Goal: Check status: Check status

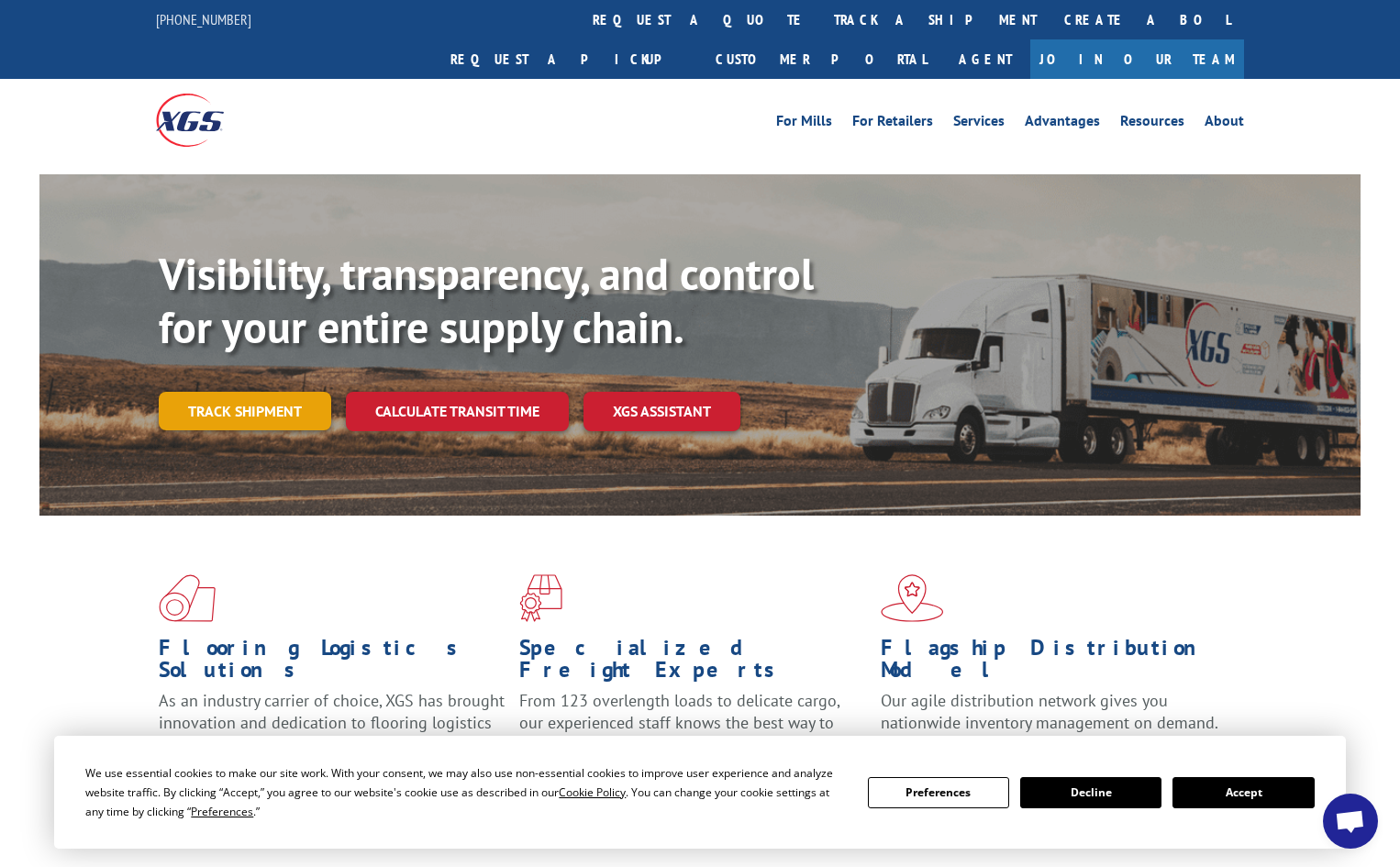
click at [245, 392] on link "Track shipment" at bounding box center [244, 411] width 172 height 38
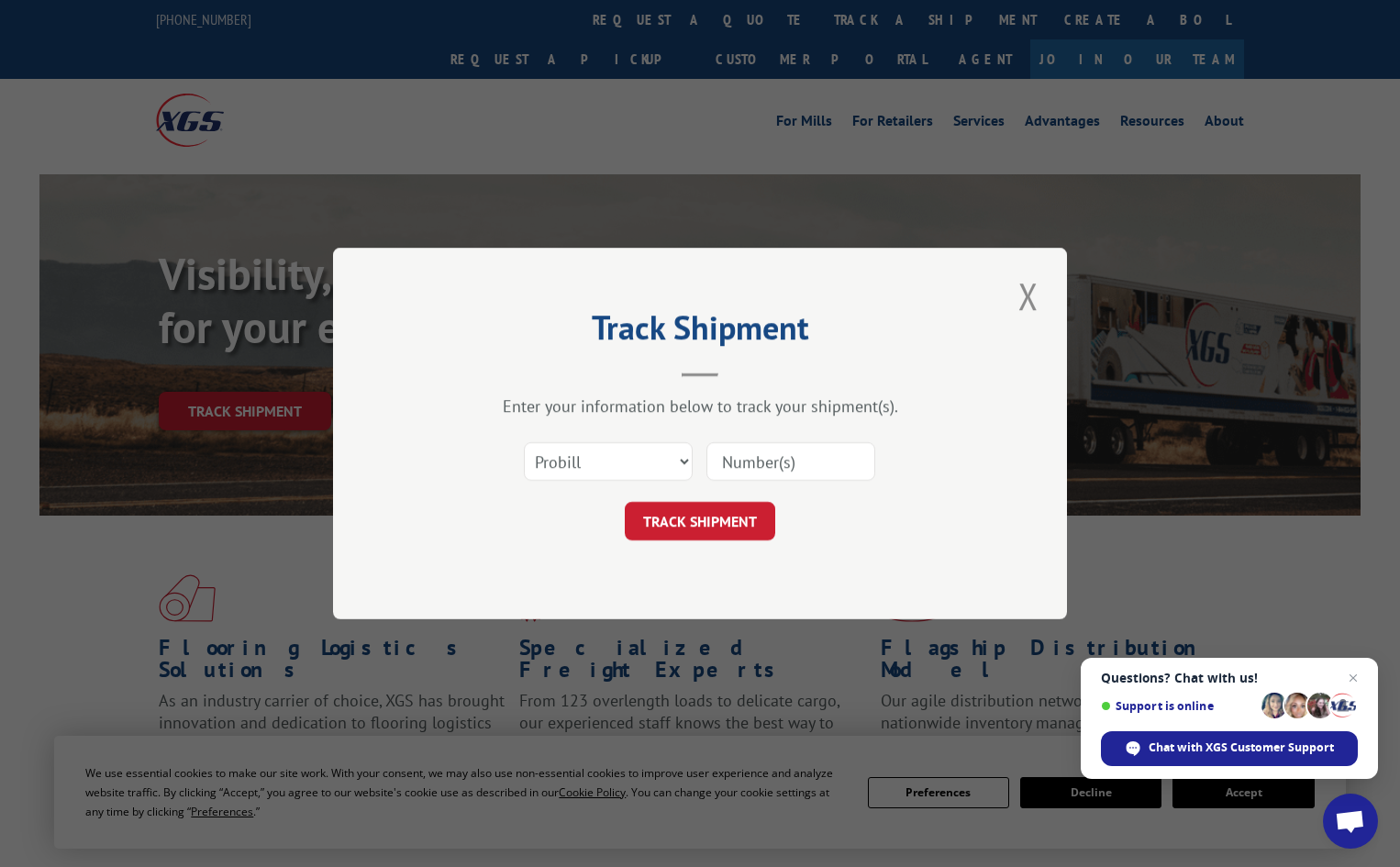
click at [797, 466] on input at bounding box center [791, 460] width 169 height 38
type input "17449759"
click button "TRACK SHIPMENT" at bounding box center [700, 520] width 151 height 38
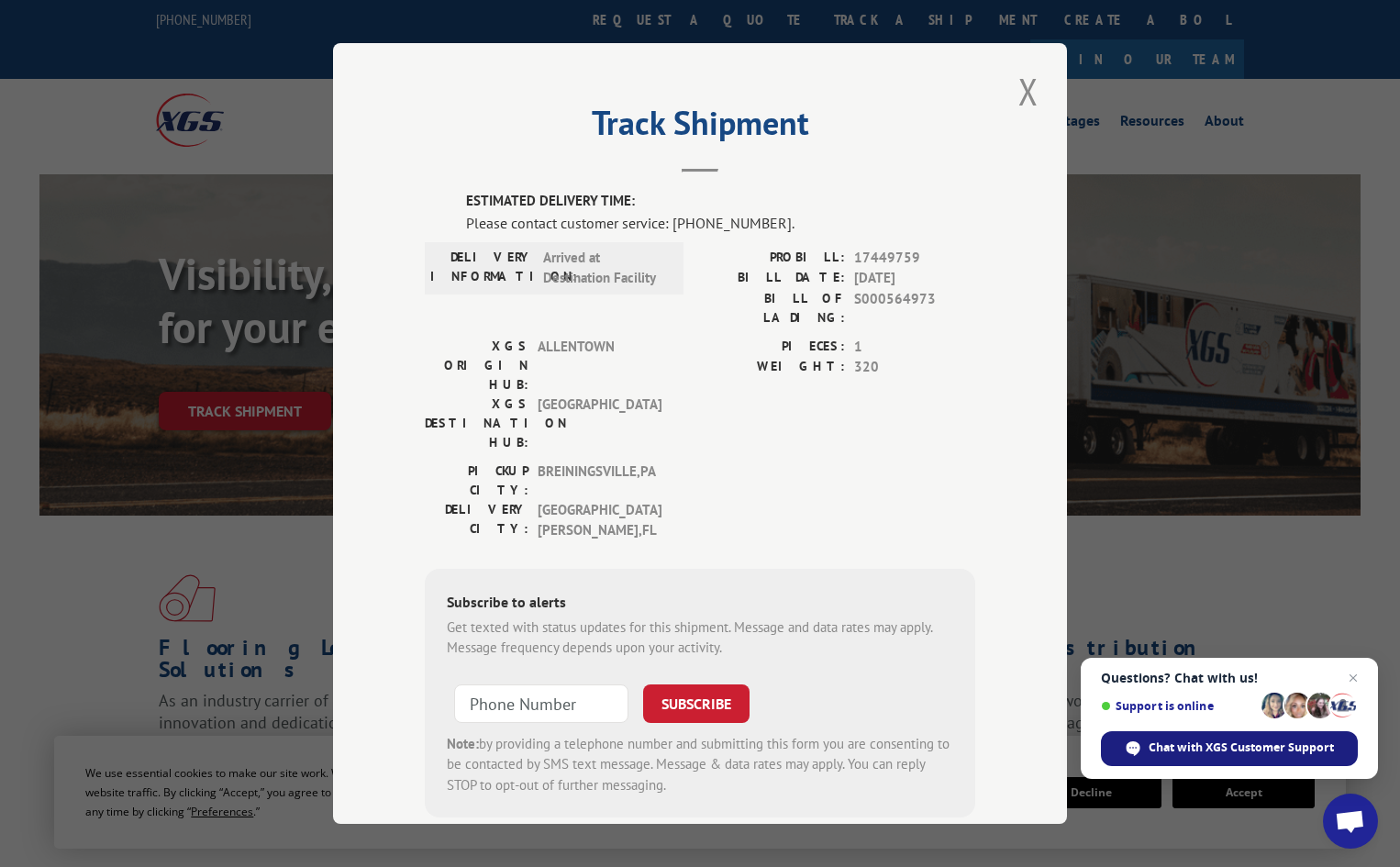
click at [1183, 750] on span "Chat with XGS Customer Support" at bounding box center [1242, 748] width 186 height 17
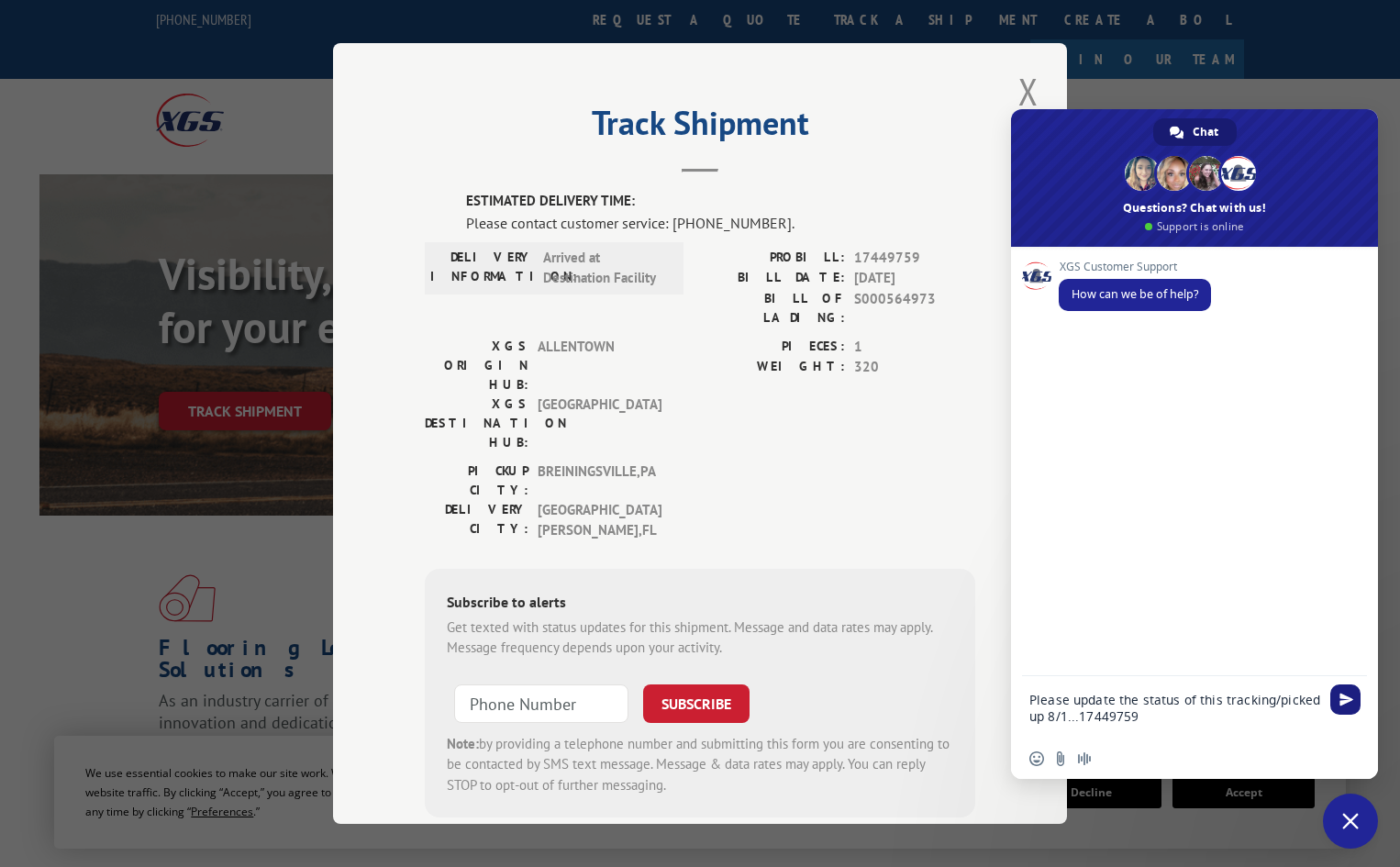
type textarea "Please update the status of this tracking/picked up 8/1...17449759"
click at [1342, 703] on span "Send" at bounding box center [1346, 700] width 14 height 14
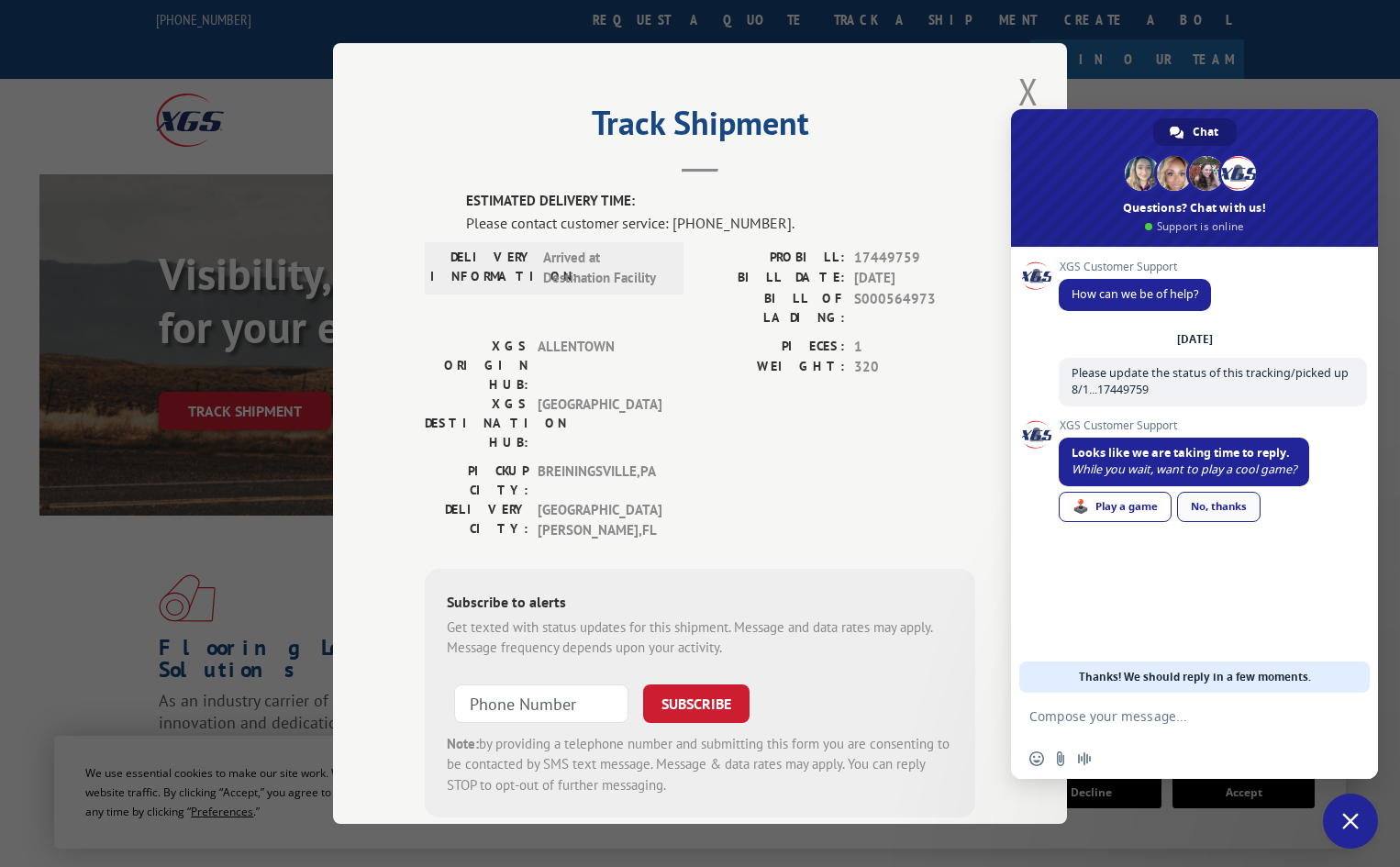
click at [1218, 509] on link "No, thanks" at bounding box center [1218, 506] width 83 height 30
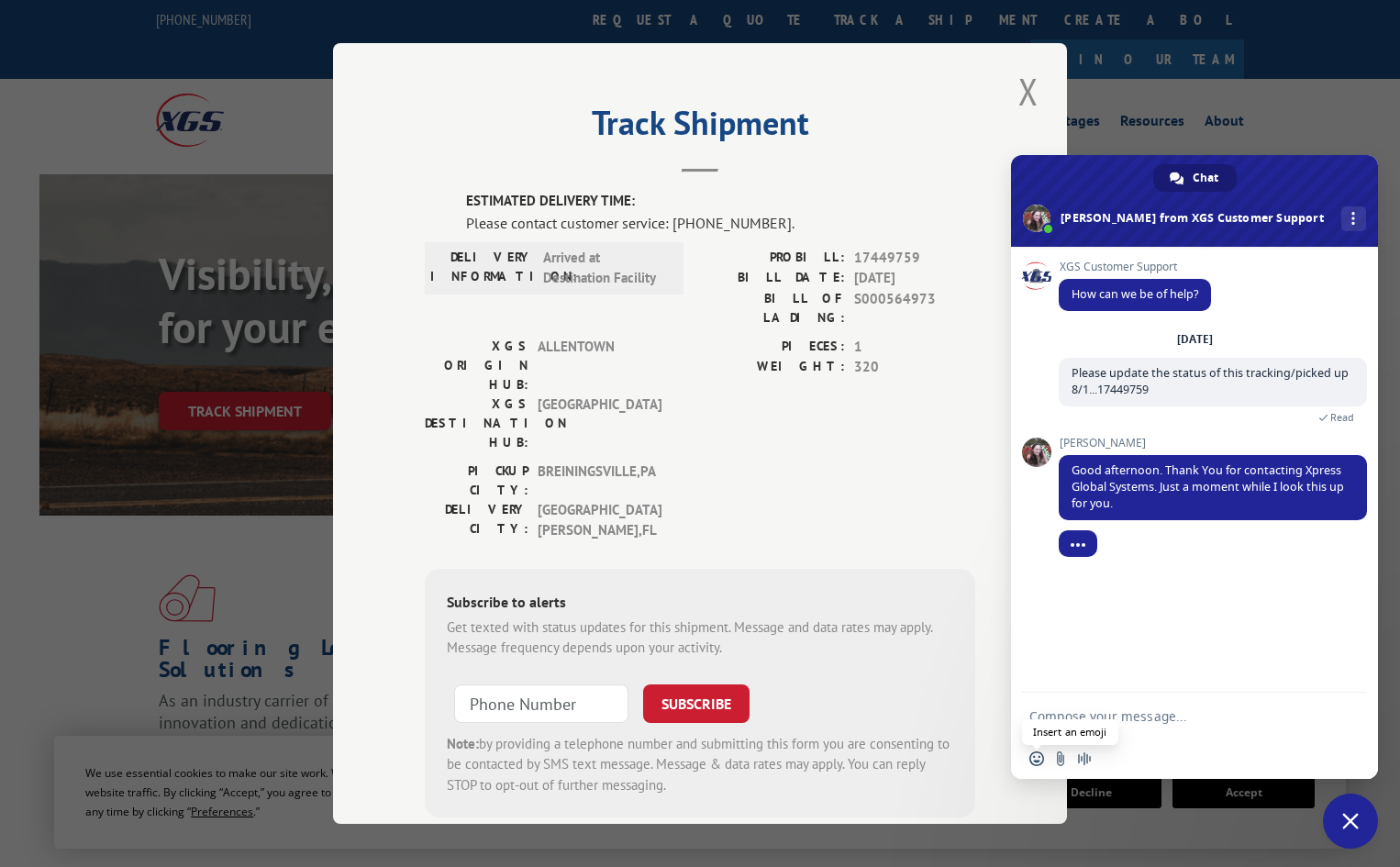
click at [1034, 757] on span "Insert an emoji" at bounding box center [1036, 759] width 15 height 15
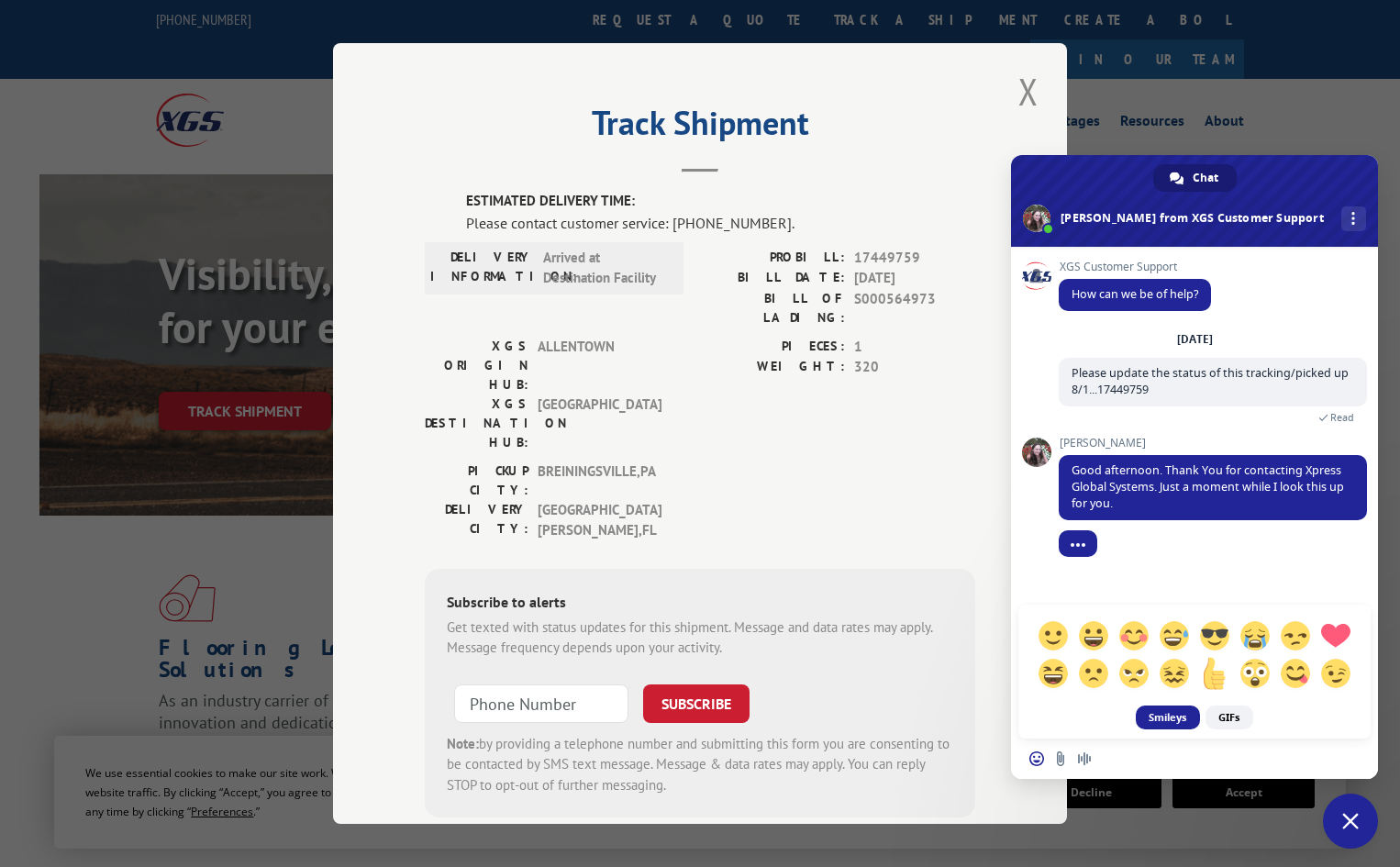
click at [1222, 678] on span at bounding box center [1214, 672] width 32 height 32
type textarea "[+1]"
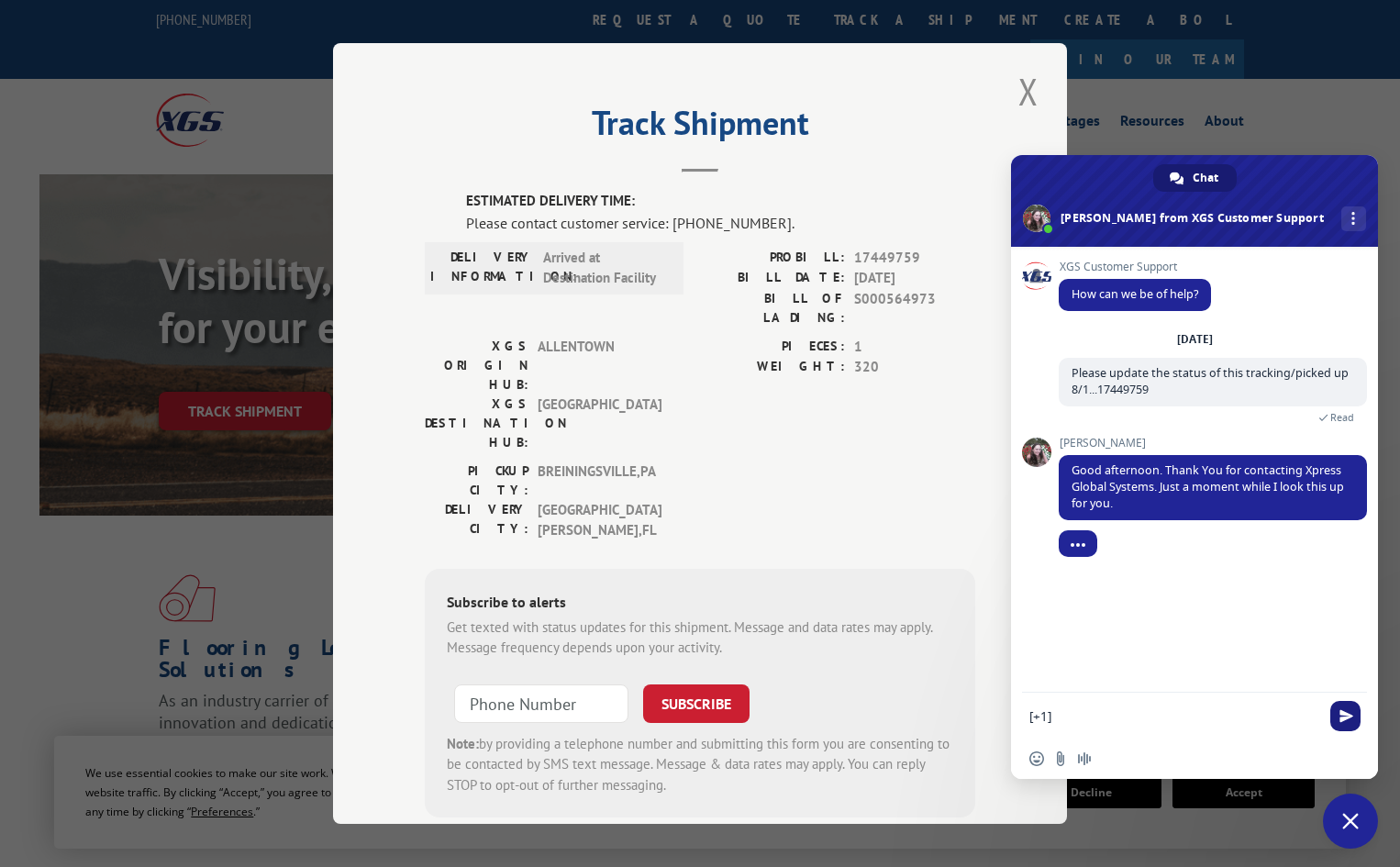
click at [1348, 714] on span "Send" at bounding box center [1346, 716] width 14 height 14
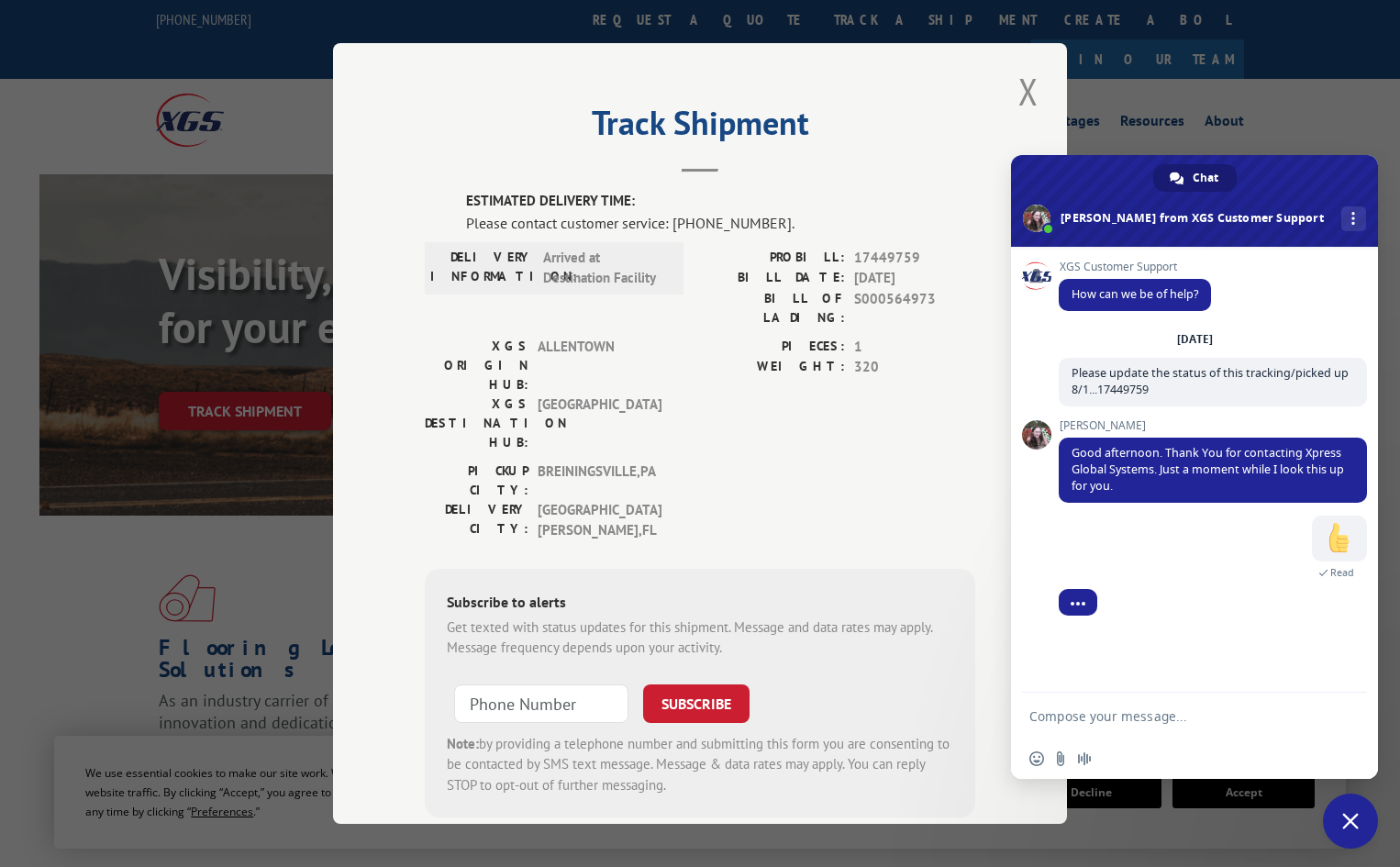
scroll to position [3, 0]
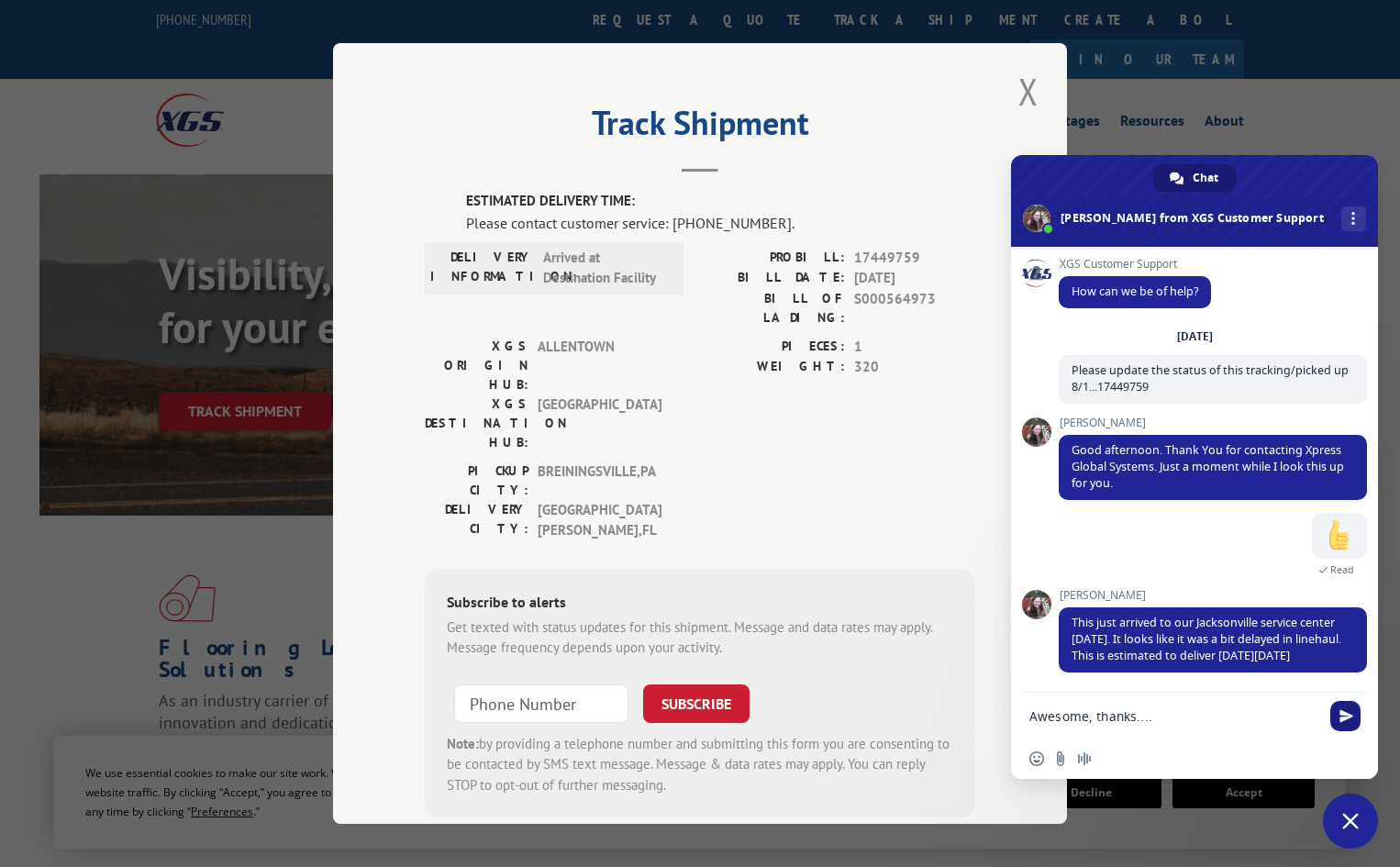
type textarea "Awesome, thanks...."
click at [1346, 715] on span "Send" at bounding box center [1346, 716] width 14 height 14
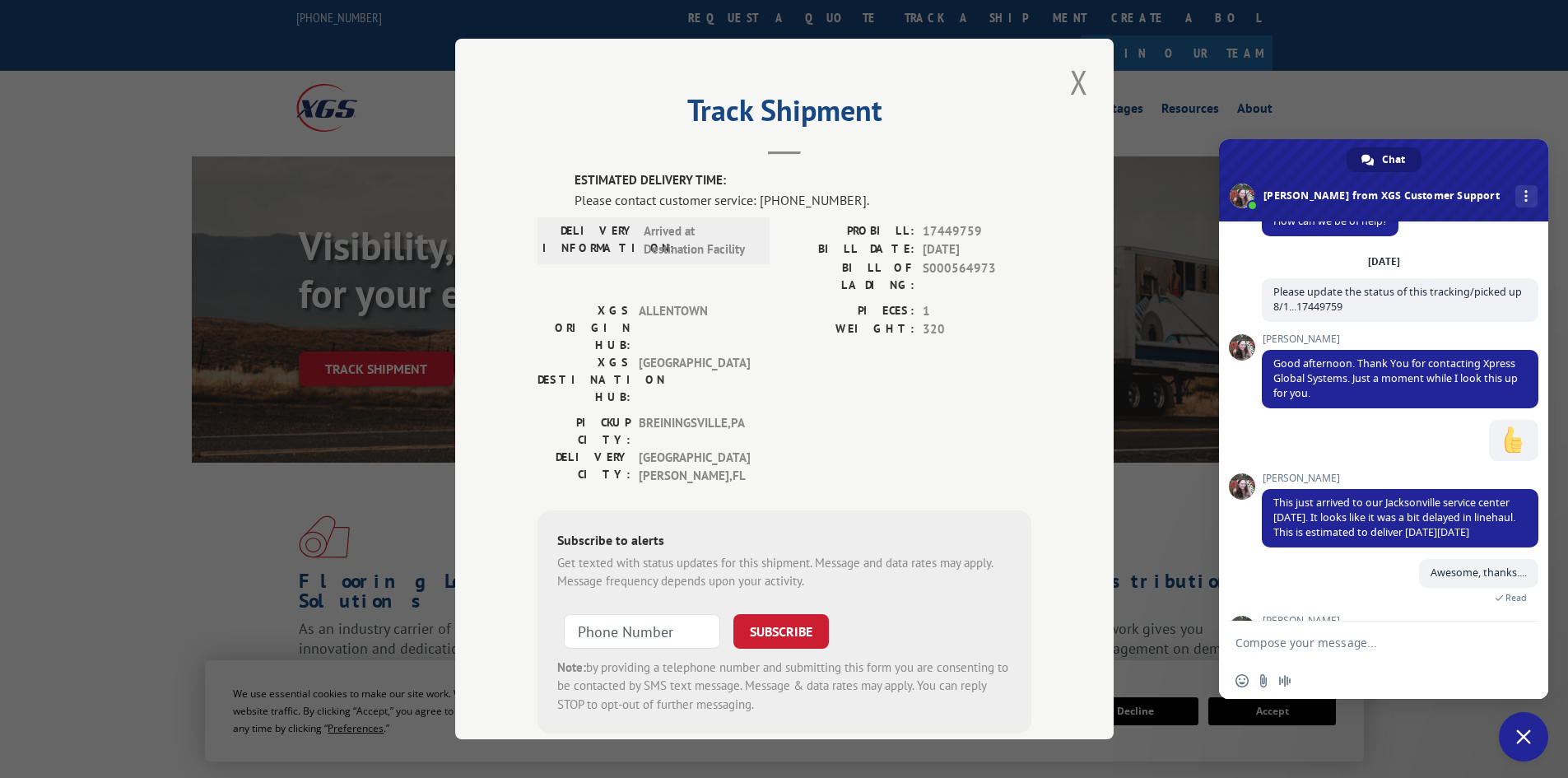
scroll to position [147, 0]
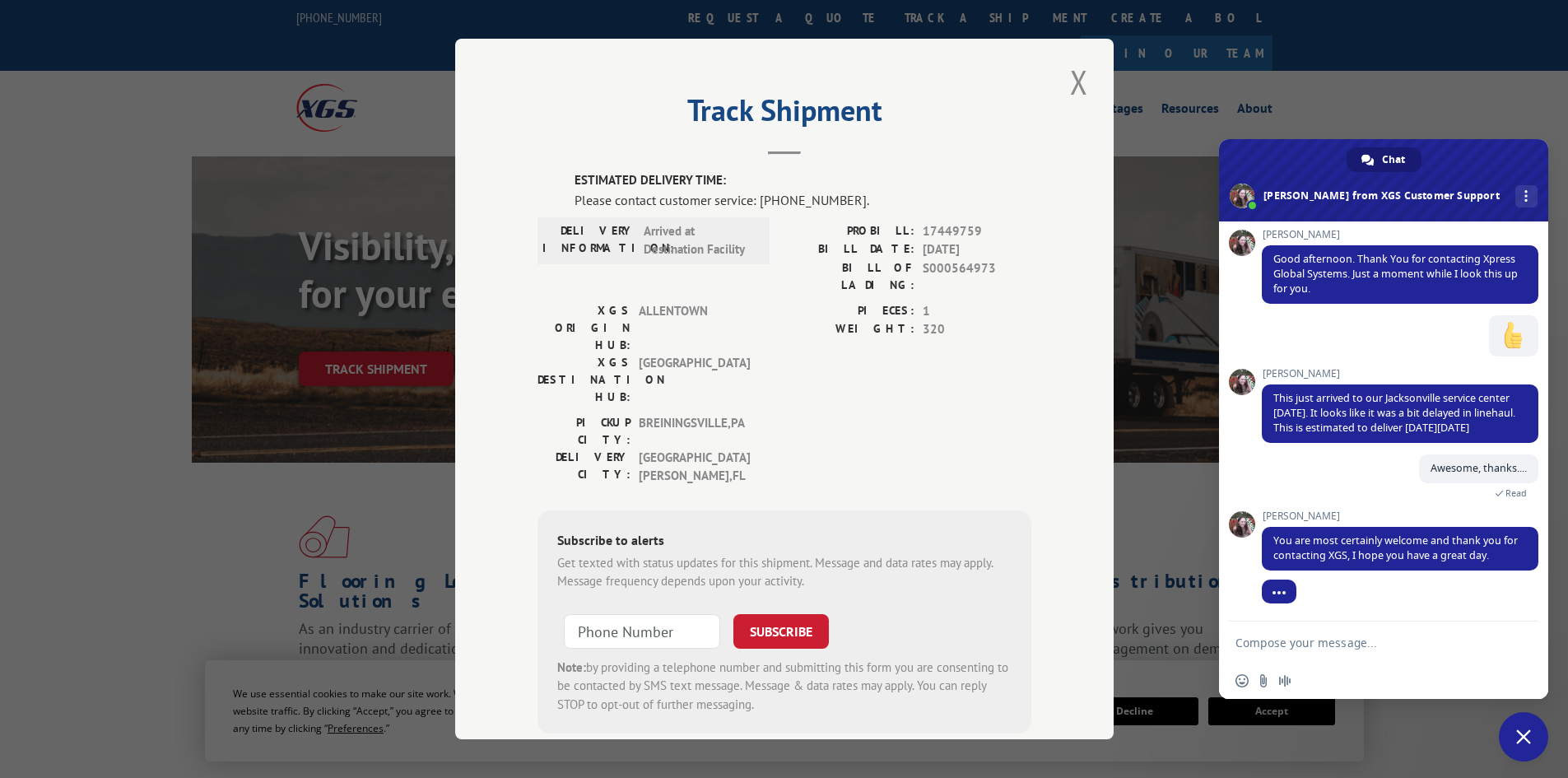
click at [1255, 641] on textarea "Compose your message..." at bounding box center [1367, 642] width 263 height 41
click at [1244, 683] on span "Insert an emoji" at bounding box center [1242, 681] width 13 height 13
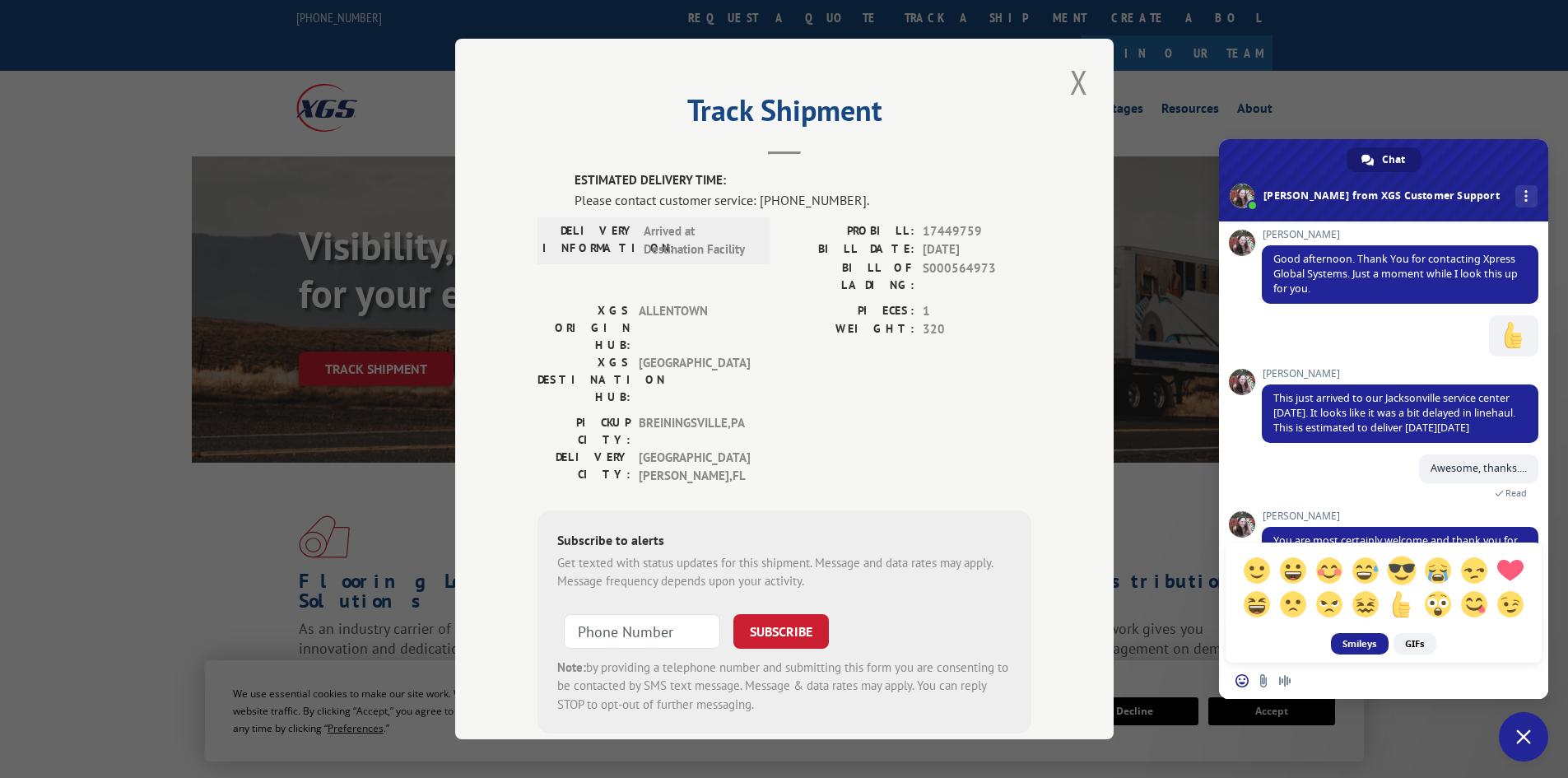
click at [1255, 575] on span at bounding box center [1401, 570] width 29 height 29
type textarea "8)"
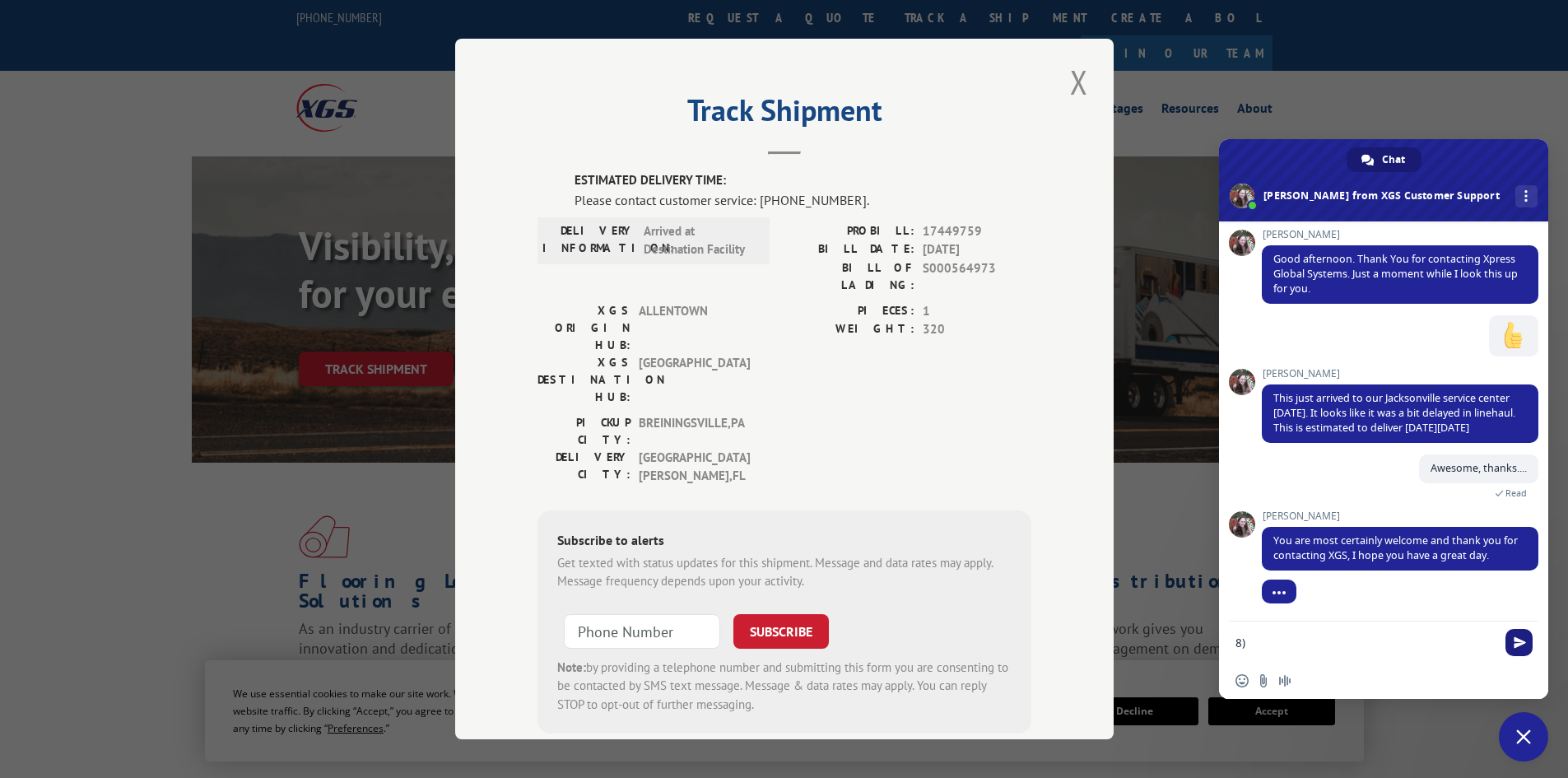
click at [1255, 640] on span "Send" at bounding box center [1520, 643] width 12 height 12
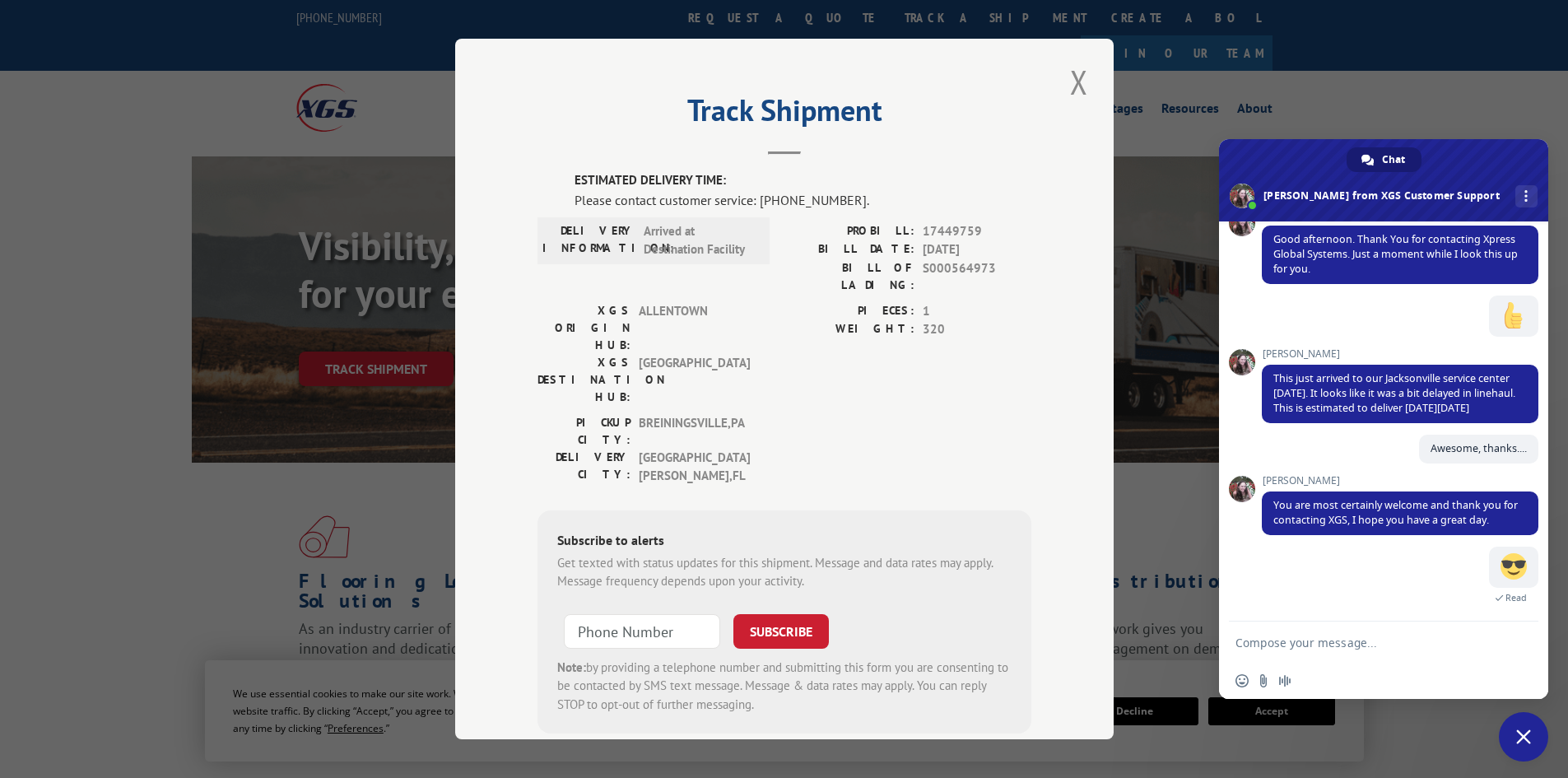
scroll to position [168, 0]
